Goal: Task Accomplishment & Management: Manage account settings

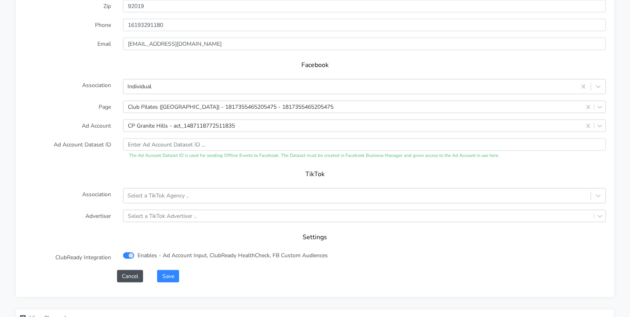
scroll to position [839, 0]
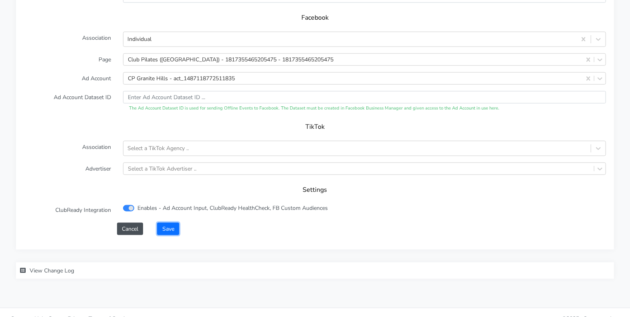
drag, startPoint x: 163, startPoint y: 219, endPoint x: 168, endPoint y: 218, distance: 4.5
click at [164, 222] on button "Save" at bounding box center [168, 228] width 22 height 12
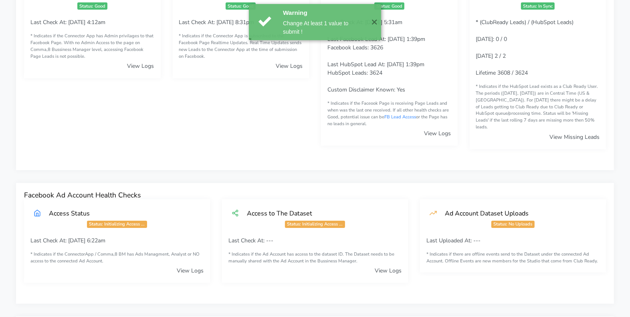
scroll to position [0, 0]
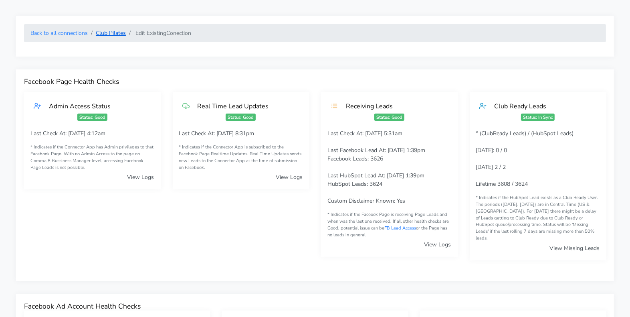
click at [103, 32] on link "Club Pilates" at bounding box center [111, 33] width 30 height 8
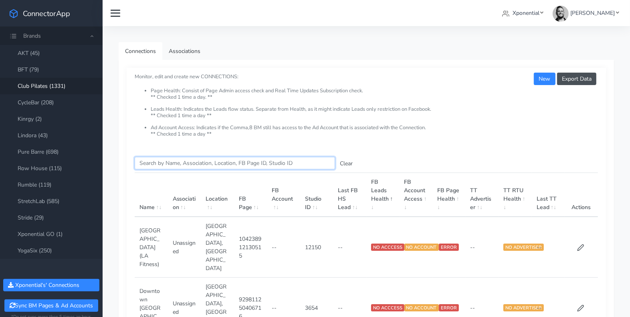
click at [156, 161] on input "Search this table" at bounding box center [235, 163] width 200 height 12
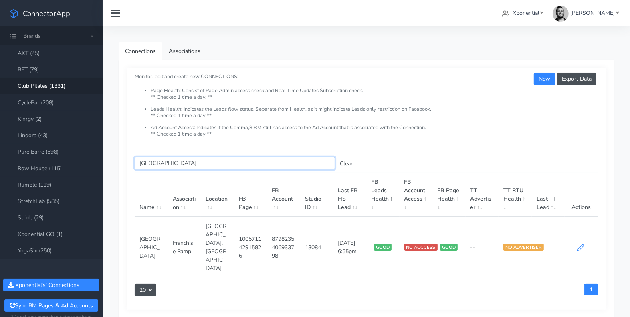
type input "[GEOGRAPHIC_DATA]"
click at [581, 244] on icon at bounding box center [580, 247] width 6 height 6
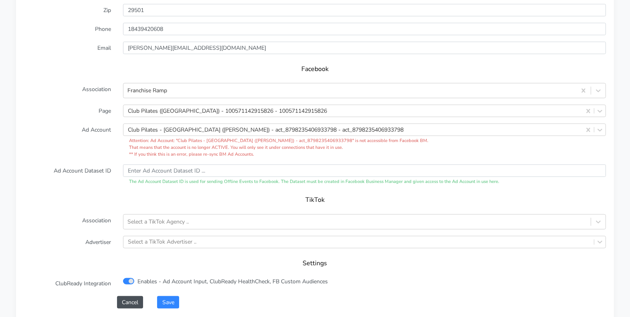
scroll to position [795, 0]
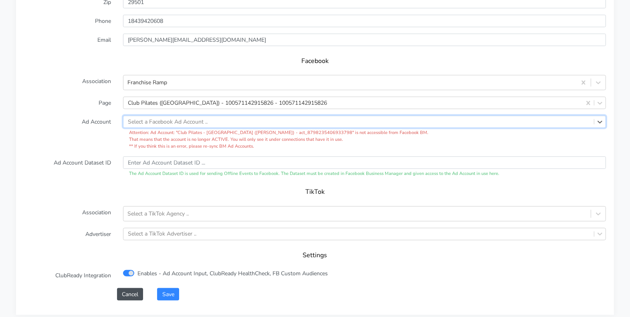
paste input "132864419612523"
type input "132864419612523"
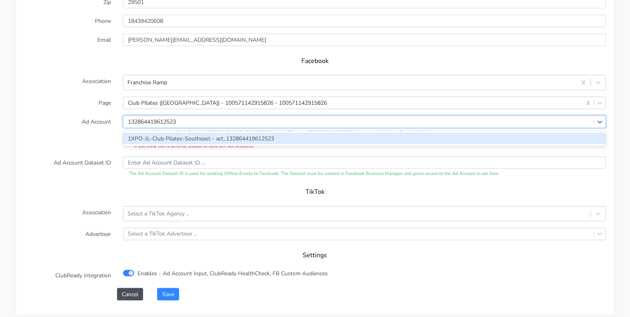
click at [223, 133] on div "1XPO-JL-Club Pilates-Southeast - act_132864419612523" at bounding box center [364, 139] width 483 height 12
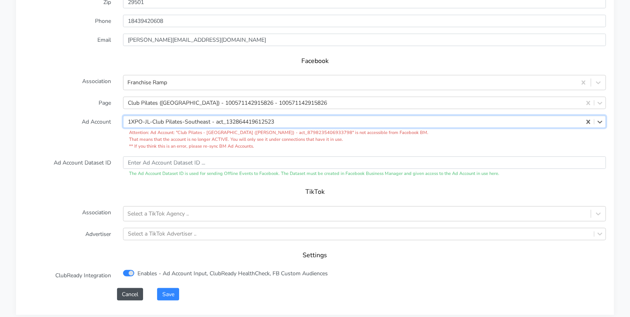
click at [64, 115] on label "Ad Account" at bounding box center [67, 132] width 99 height 34
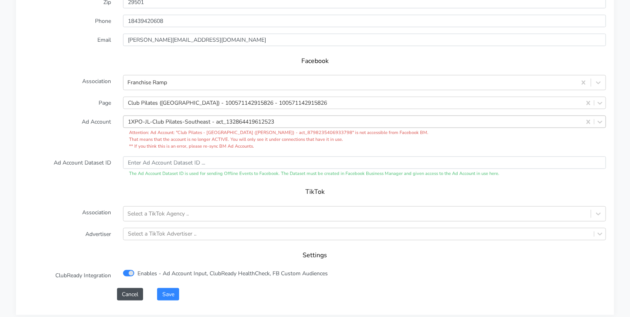
scroll to position [783, 0]
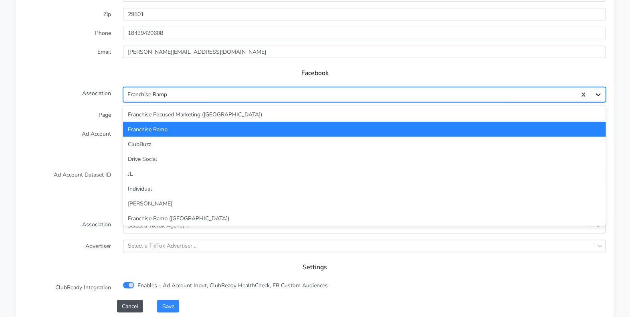
click at [598, 91] on icon at bounding box center [598, 95] width 8 height 8
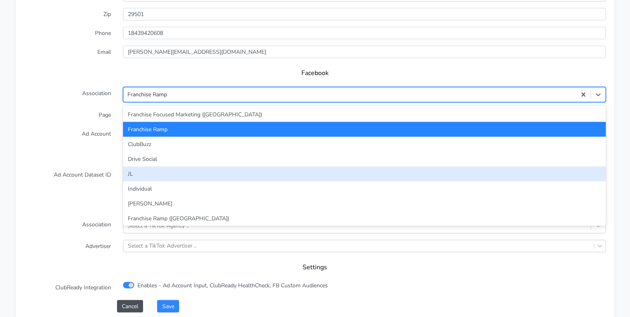
click at [215, 166] on div "JL" at bounding box center [364, 173] width 483 height 15
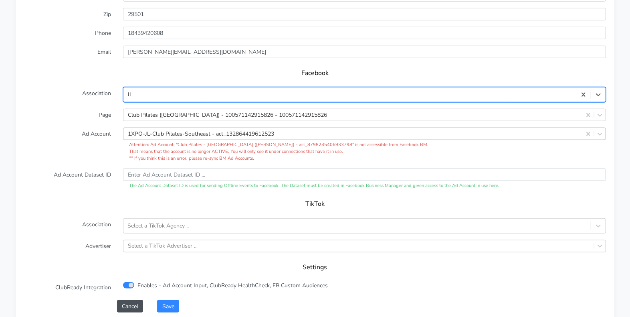
click at [69, 127] on label "Ad Account" at bounding box center [67, 144] width 99 height 34
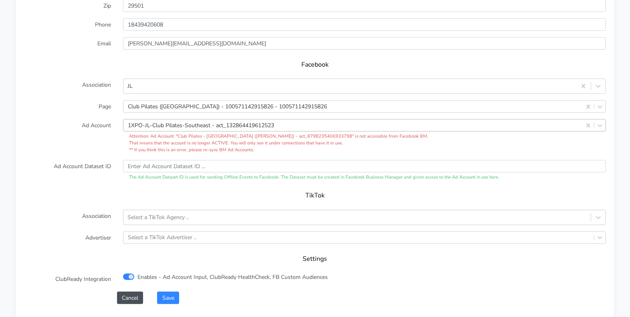
scroll to position [792, 0]
click at [171, 290] on button "Save" at bounding box center [168, 296] width 22 height 12
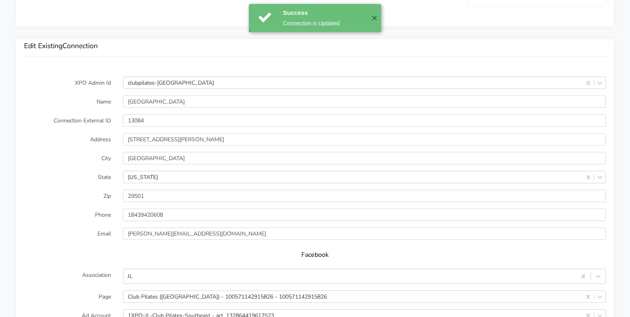
scroll to position [603, 0]
click at [143, 113] on input "13084" at bounding box center [364, 119] width 483 height 12
